Goal: Information Seeking & Learning: Check status

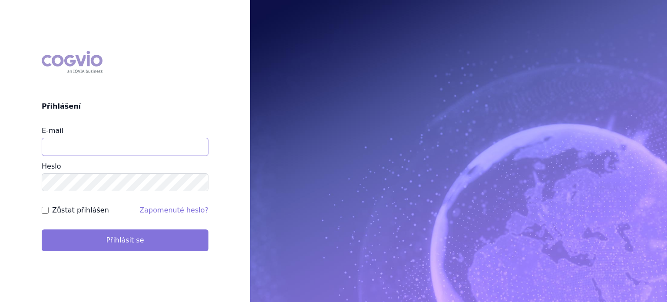
type input "[EMAIL_ADDRESS][DOMAIN_NAME]"
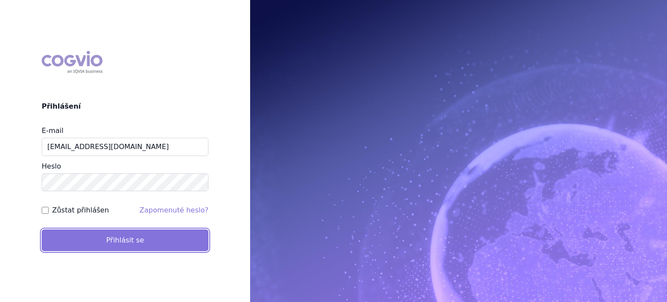
click at [132, 240] on button "Přihlásit se" at bounding box center [125, 240] width 167 height 22
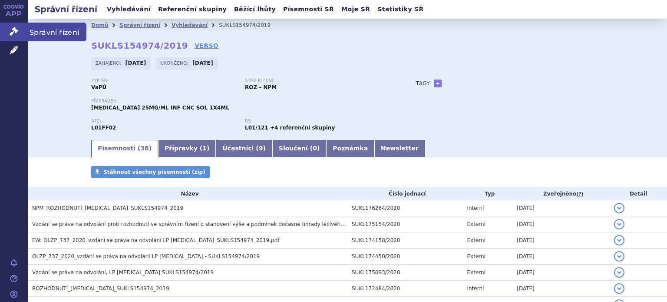
click at [14, 30] on icon at bounding box center [14, 31] width 9 height 9
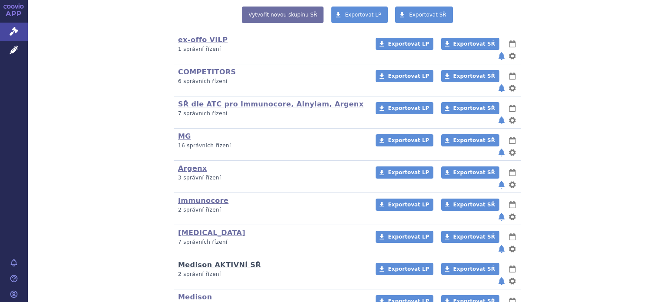
scroll to position [200, 0]
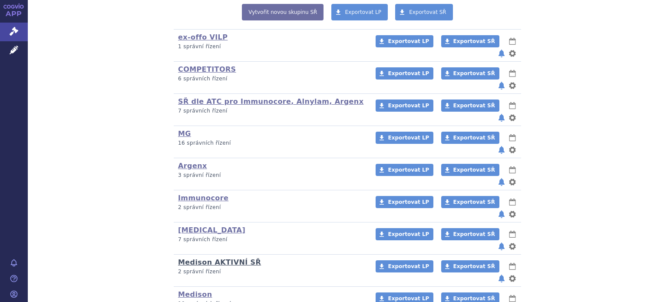
click at [198, 258] on link "Medison AKTIVNÍ SŘ" at bounding box center [219, 262] width 83 height 8
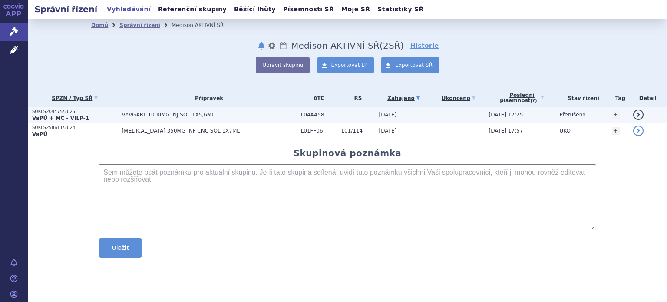
click at [61, 110] on p "SUKLS209475/2025" at bounding box center [75, 112] width 86 height 6
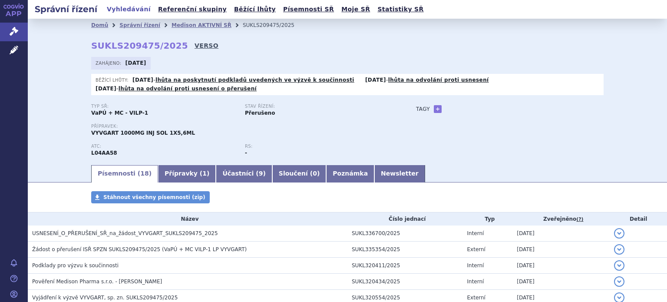
click at [194, 45] on link "VERSO" at bounding box center [206, 45] width 24 height 9
